Goal: Task Accomplishment & Management: Complete application form

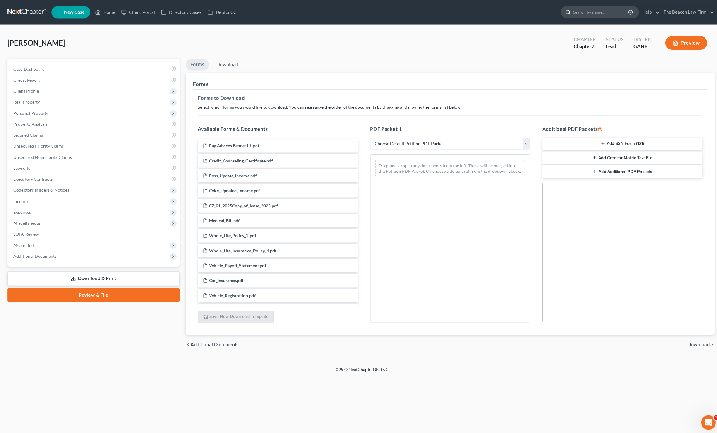
click at [584, 17] on input "search" at bounding box center [597, 11] width 56 height 11
click at [585, 15] on input "search" at bounding box center [597, 11] width 56 height 11
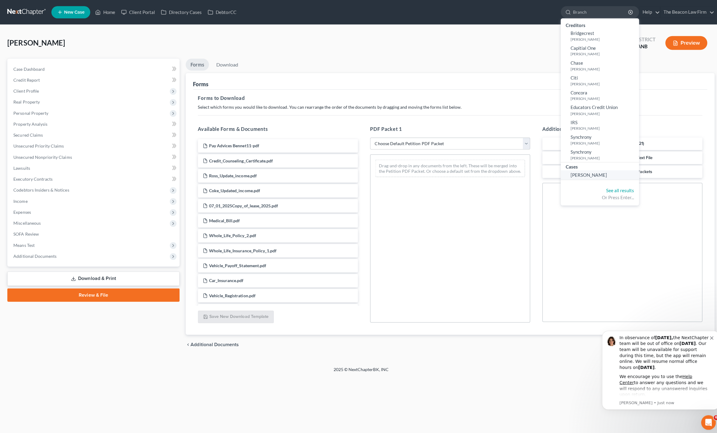
type input "Branch"
click at [591, 176] on span "[PERSON_NAME]" at bounding box center [584, 173] width 36 height 5
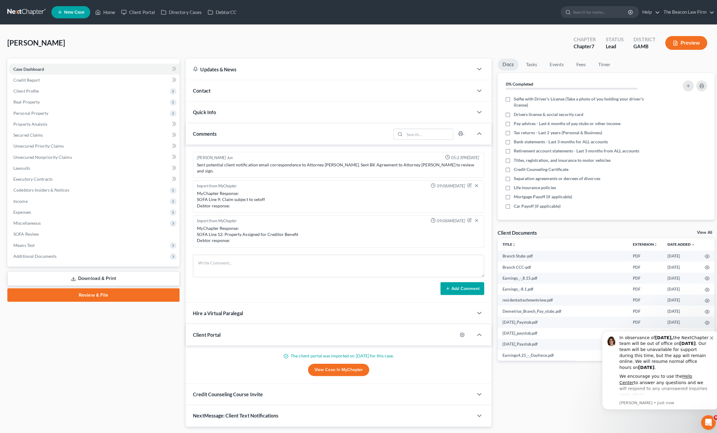
scroll to position [130, 0]
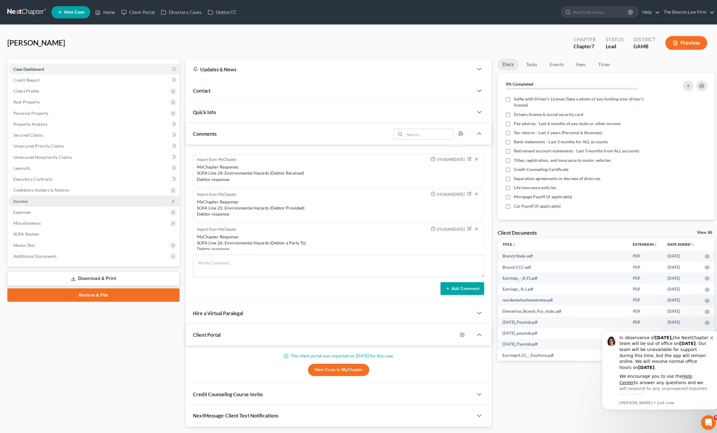
click at [14, 197] on span "Income" at bounding box center [20, 199] width 14 height 5
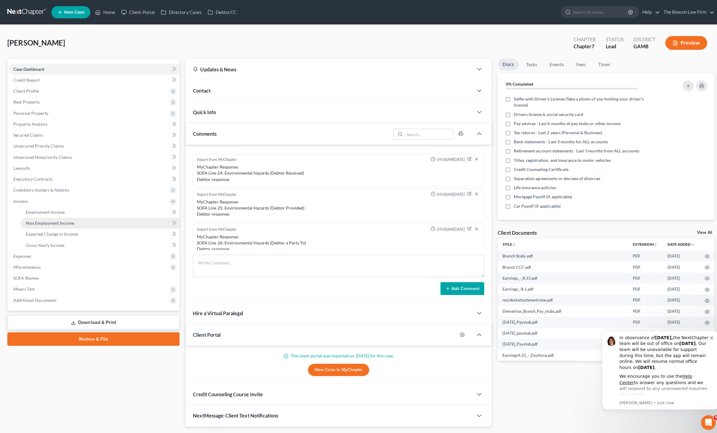
click at [33, 220] on span "Non Employment Income" at bounding box center [50, 221] width 48 height 5
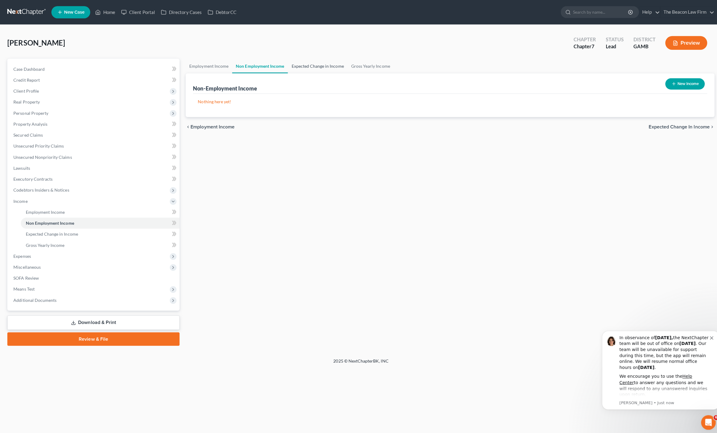
click at [318, 63] on link "Expected Change in Income" at bounding box center [315, 65] width 59 height 15
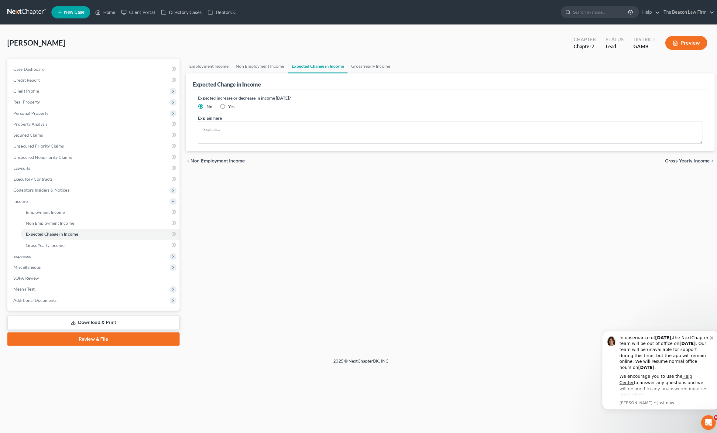
click at [374, 55] on div "Branch, Demetrius Upgraded Chapter Chapter 7 Status Lead District GAMB Preview" at bounding box center [358, 45] width 702 height 26
click at [367, 67] on link "Gross Yearly Income" at bounding box center [368, 65] width 46 height 15
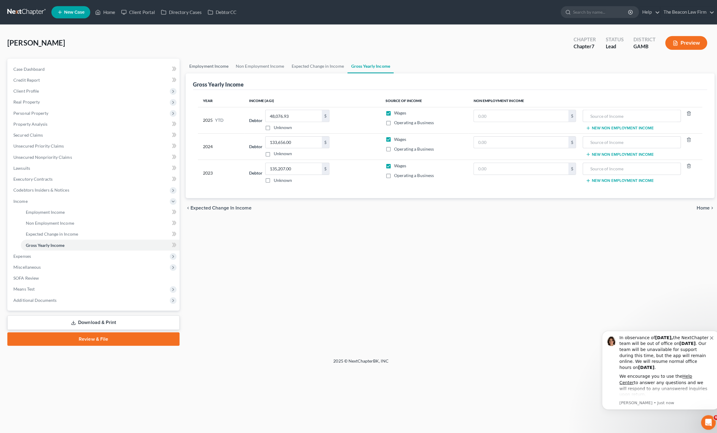
click at [212, 66] on link "Employment Income" at bounding box center [207, 65] width 46 height 15
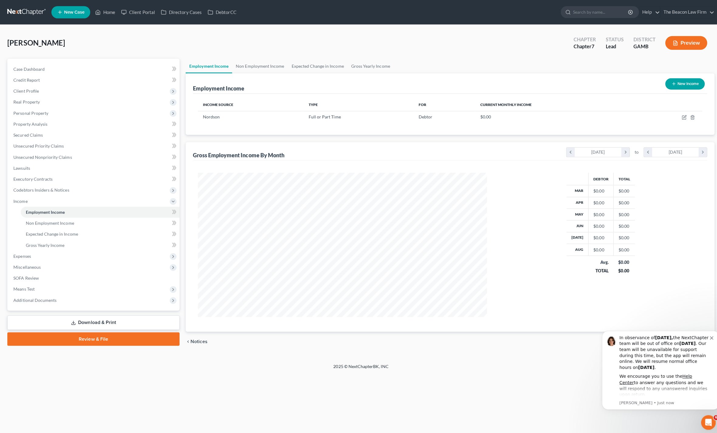
scroll to position [143, 299]
click at [674, 119] on td at bounding box center [664, 116] width 66 height 12
click at [677, 119] on icon "button" at bounding box center [679, 117] width 4 height 4
select select "0"
select select "10"
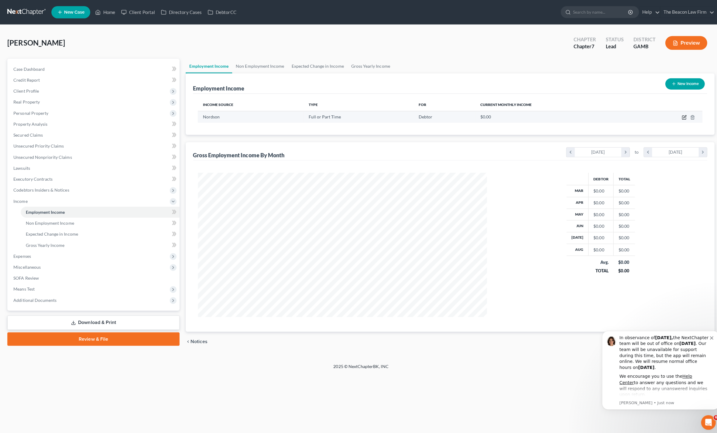
select select "2"
